Goal: Find specific page/section: Find specific page/section

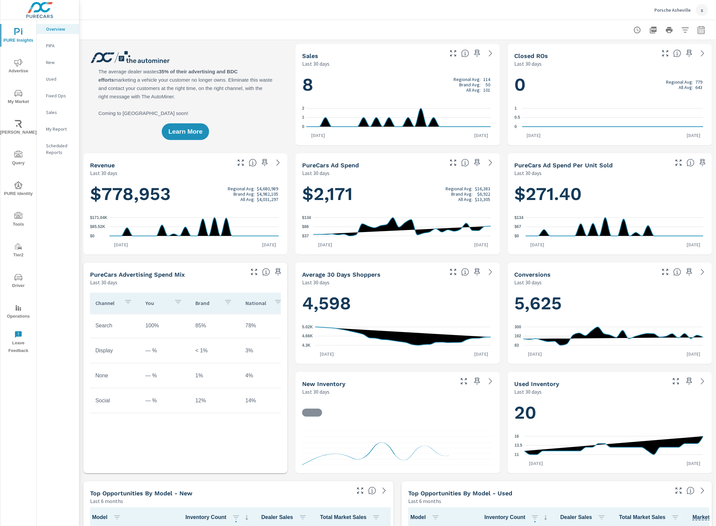
scroll to position [0, 0]
click at [14, 219] on span "Tools" at bounding box center [18, 220] width 32 height 16
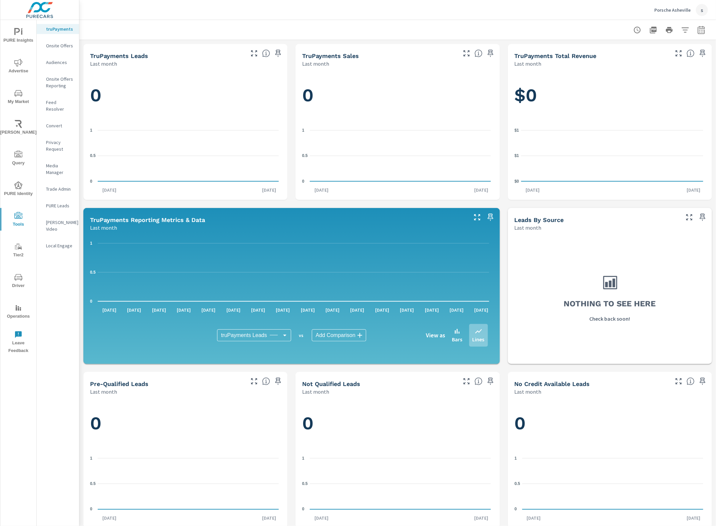
click at [68, 98] on div "Feed Resolver" at bounding box center [58, 105] width 42 height 17
click at [20, 271] on button "Driver" at bounding box center [18, 280] width 36 height 23
click at [56, 105] on p "Feed Resolver" at bounding box center [60, 105] width 28 height 13
